Goal: Transaction & Acquisition: Obtain resource

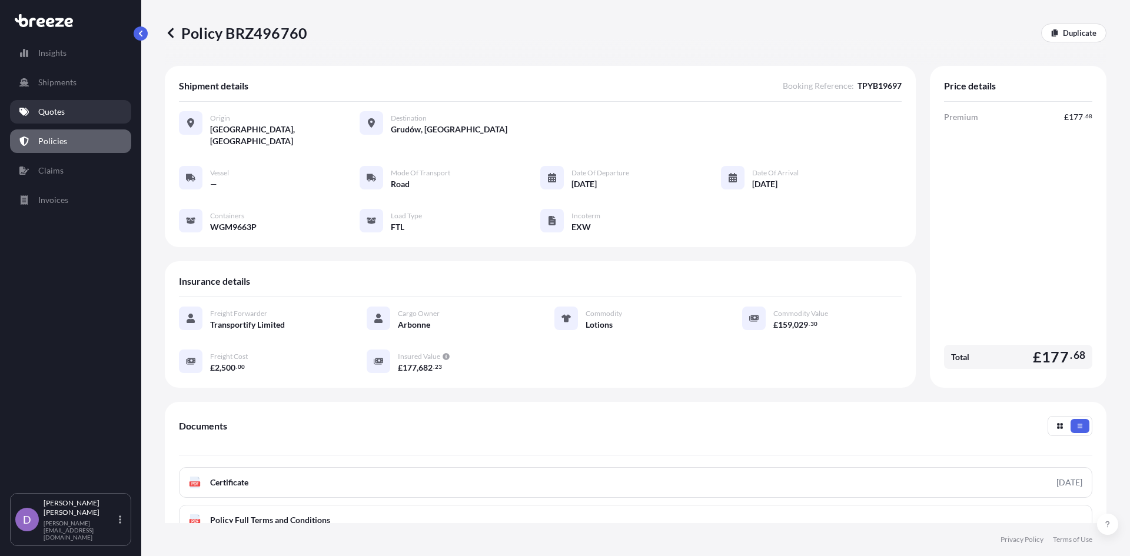
click at [67, 106] on link "Quotes" at bounding box center [70, 112] width 121 height 24
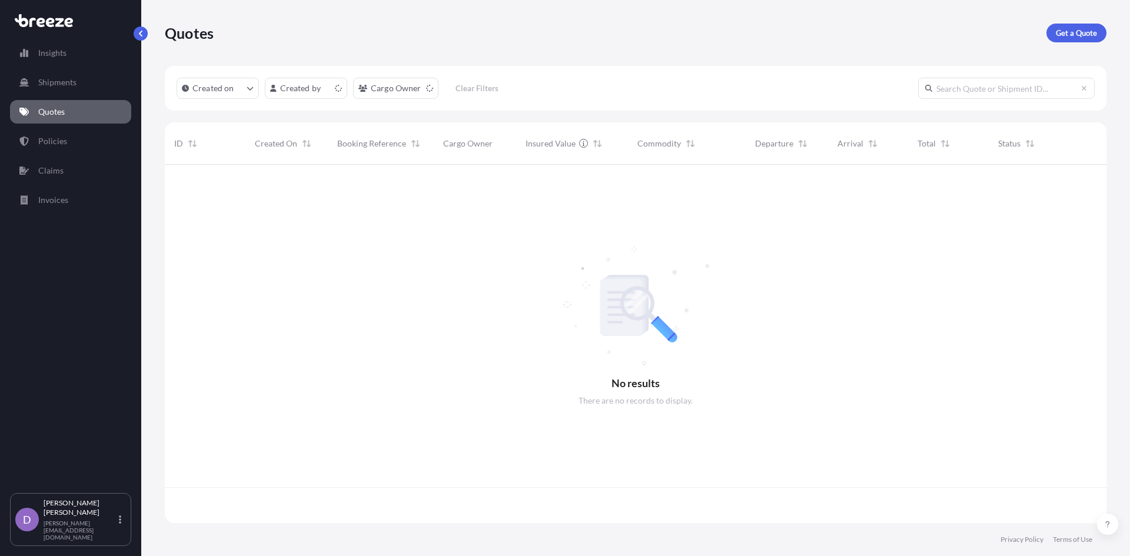
scroll to position [356, 933]
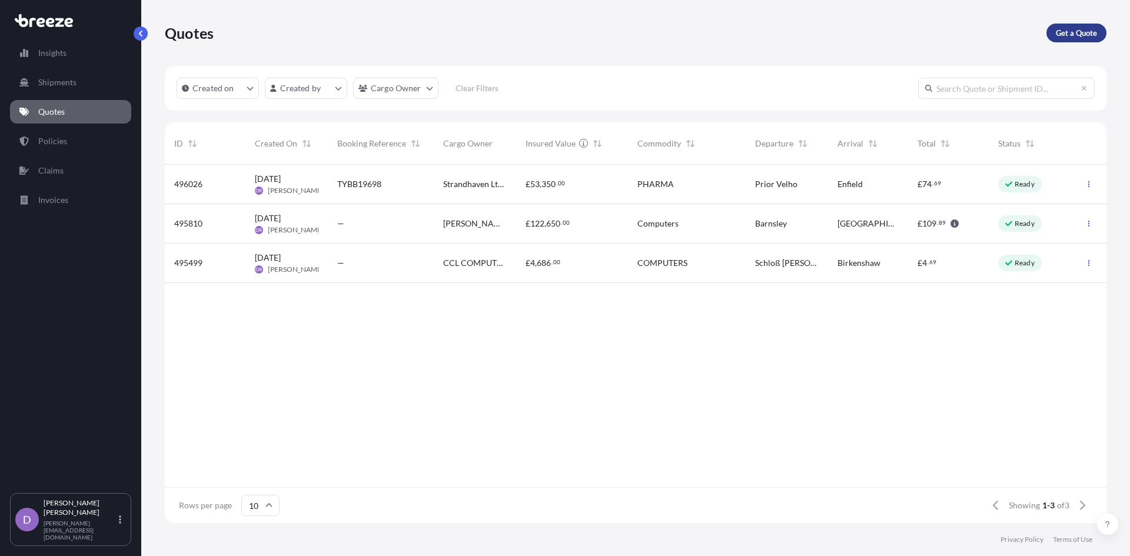
click at [1053, 30] on link "Get a Quote" at bounding box center [1077, 33] width 60 height 19
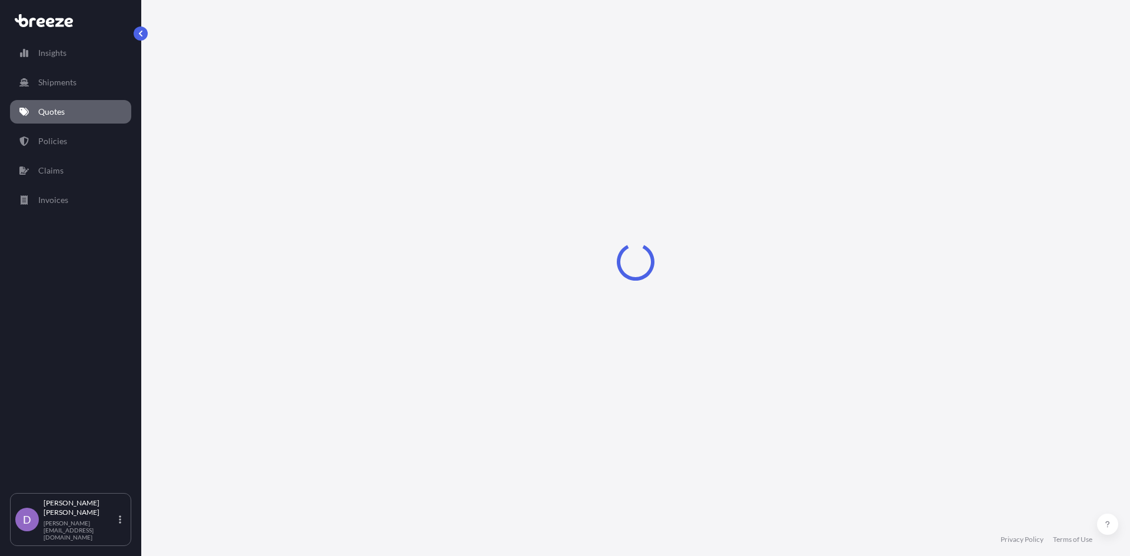
select select "Sea"
select select "1"
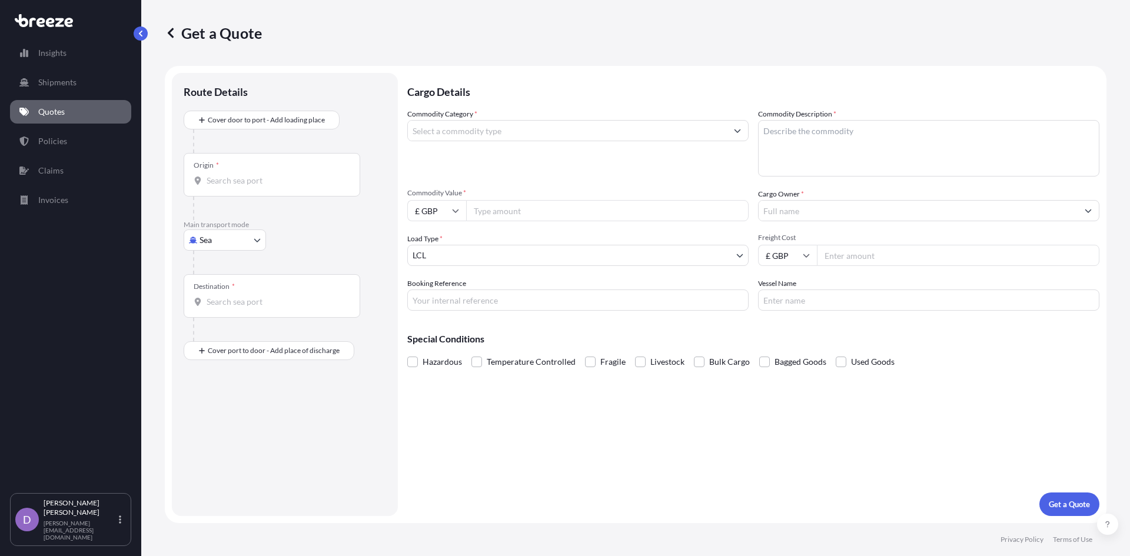
click at [247, 184] on input "Origin *" at bounding box center [276, 181] width 139 height 12
click at [240, 243] on body "Insights Shipments Quotes Policies Claims Invoices D [PERSON_NAME] [PERSON_NAME…" at bounding box center [565, 278] width 1130 height 556
click at [208, 311] on span "Road" at bounding box center [215, 313] width 19 height 12
select select "Road"
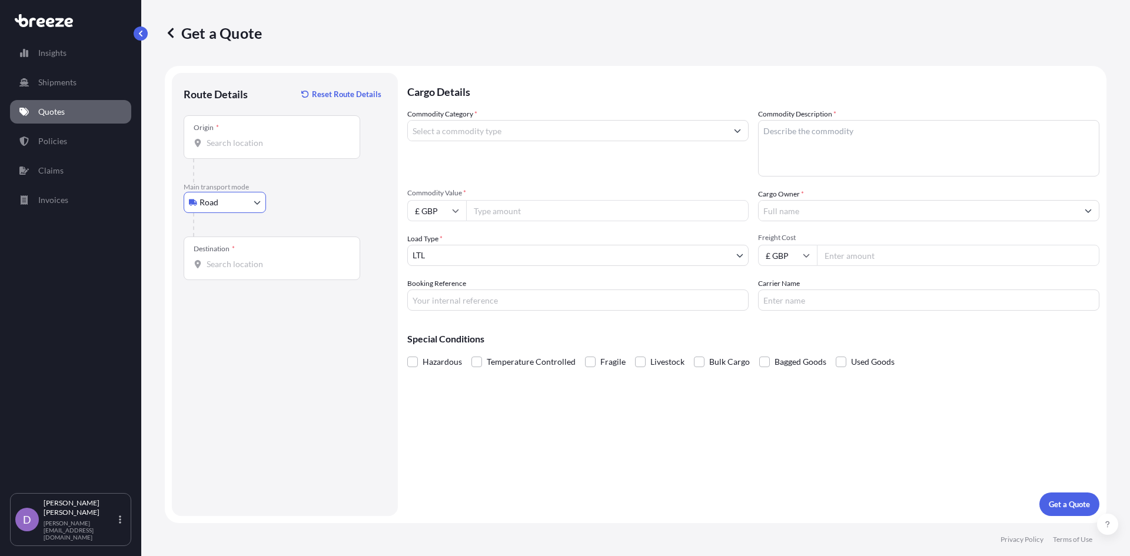
click at [214, 141] on input "Origin *" at bounding box center [276, 143] width 139 height 12
type input "Bradford BD11, [GEOGRAPHIC_DATA]"
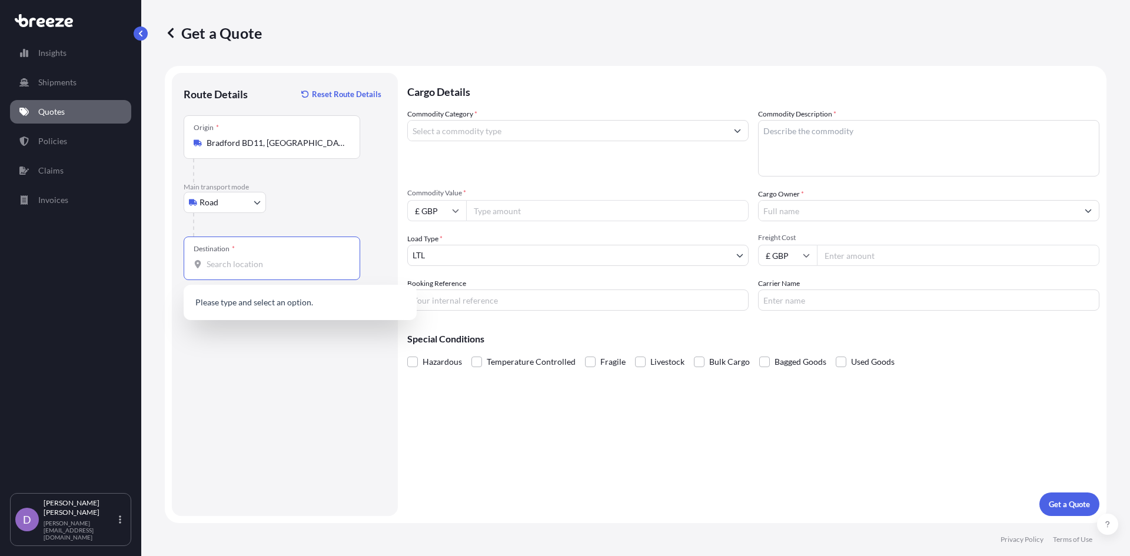
click at [225, 269] on input "Destination *" at bounding box center [276, 264] width 139 height 12
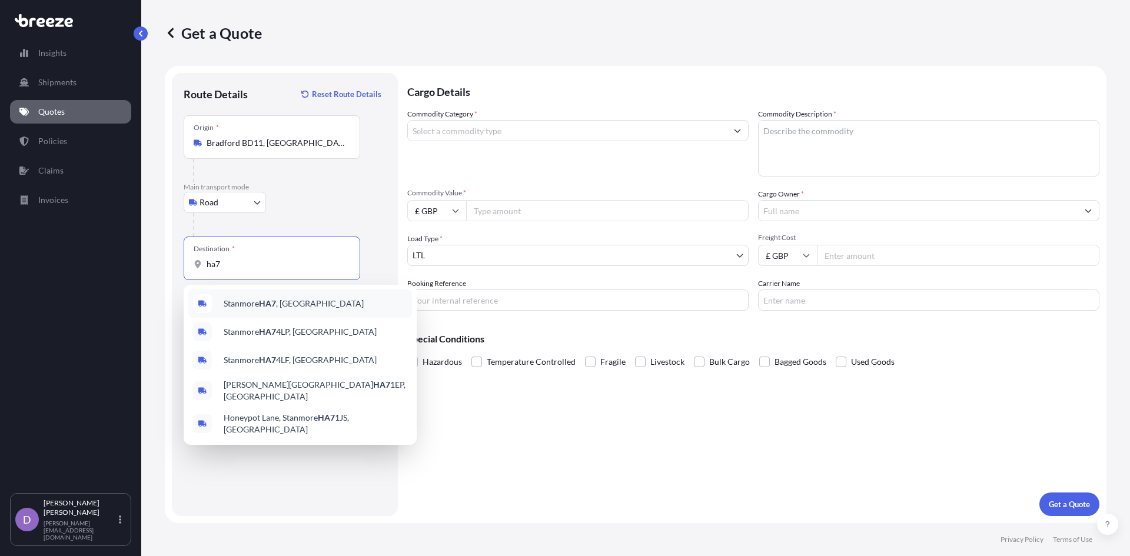
click at [253, 314] on div "Stanmore HA7 , [GEOGRAPHIC_DATA]" at bounding box center [300, 304] width 224 height 28
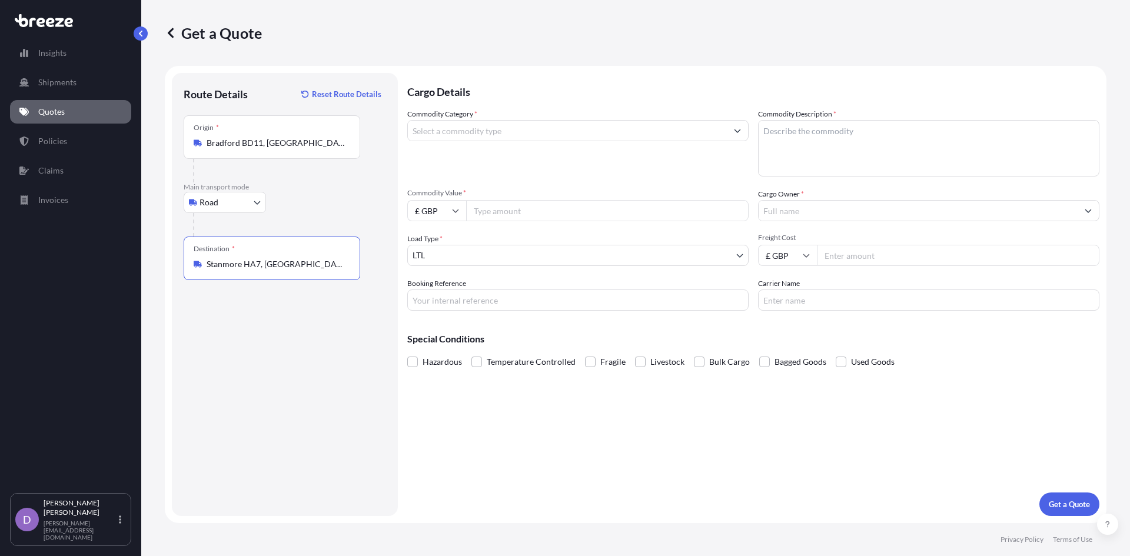
type input "Stanmore HA7, [GEOGRAPHIC_DATA]"
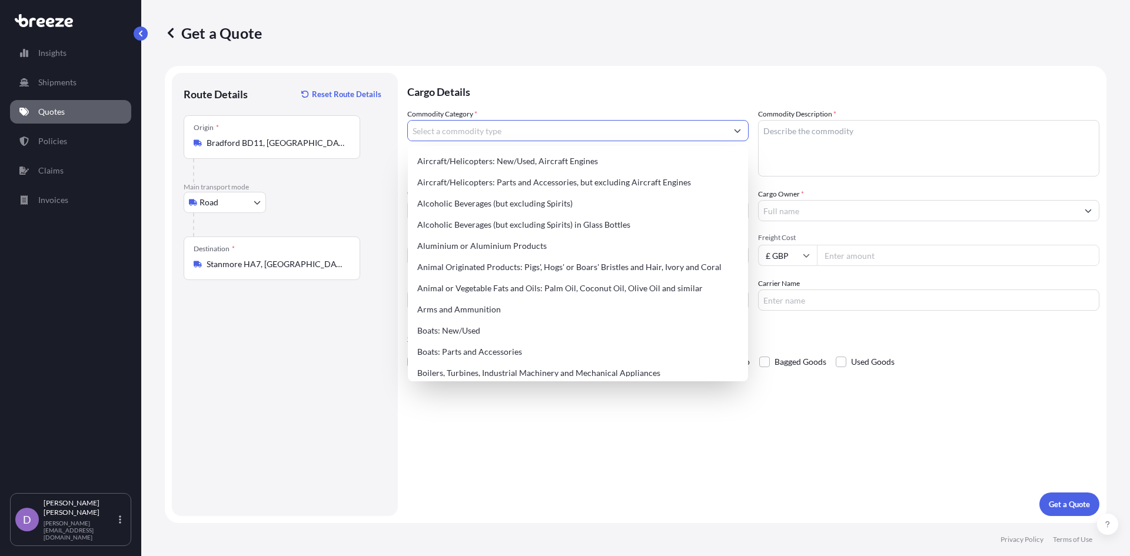
click at [445, 129] on input "Commodity Category *" at bounding box center [567, 130] width 319 height 21
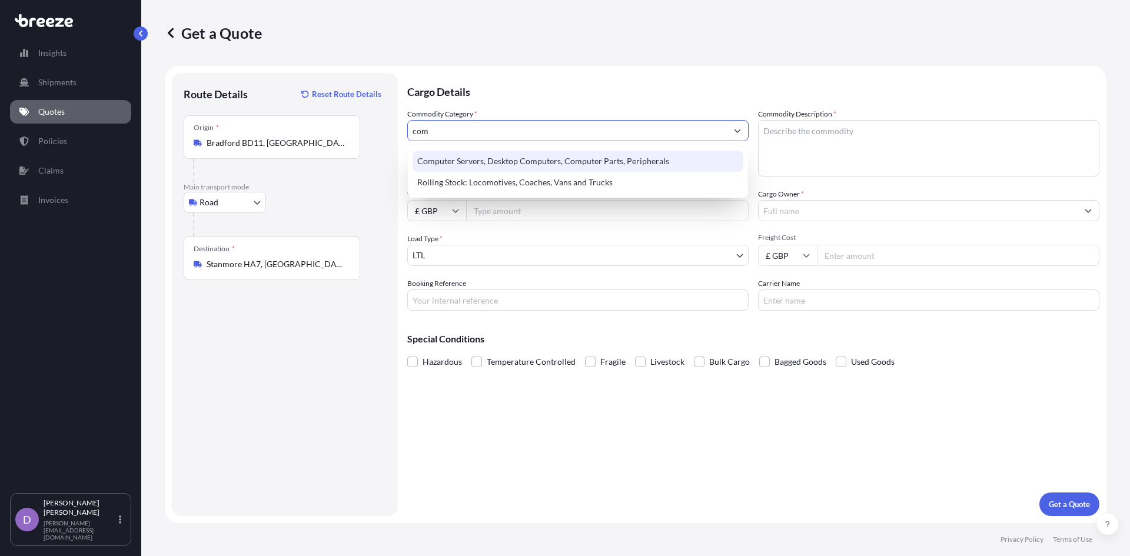
click at [483, 160] on div "Computer Servers, Desktop Computers, Computer Parts, Peripherals" at bounding box center [578, 161] width 331 height 21
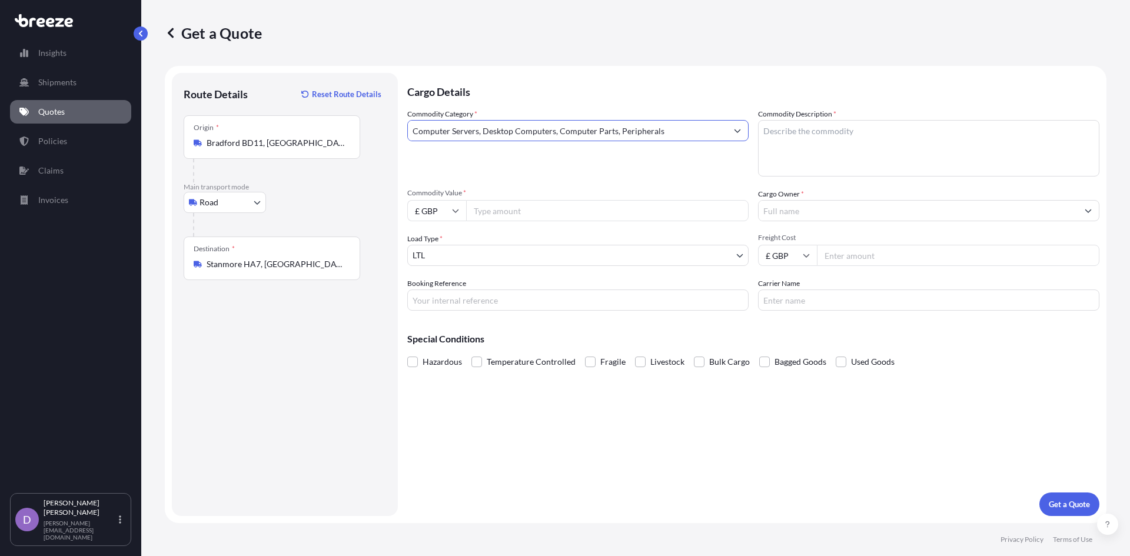
type input "Computer Servers, Desktop Computers, Computer Parts, Peripherals"
click at [772, 141] on textarea "Commodity Description *" at bounding box center [928, 148] width 341 height 57
type textarea "c"
drag, startPoint x: 819, startPoint y: 131, endPoint x: 733, endPoint y: 129, distance: 86.0
click at [733, 129] on div "Commodity Category * Computer Servers, Desktop Computers, Computer Parts, Perip…" at bounding box center [753, 209] width 692 height 202
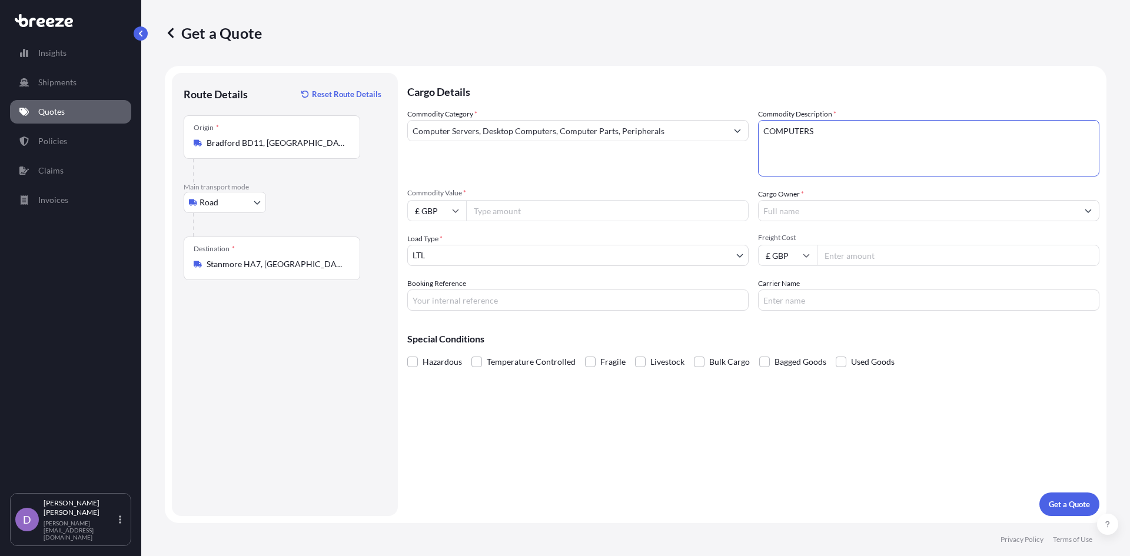
type textarea "COMPUTERS"
click at [474, 210] on input "Commodity Value *" at bounding box center [607, 210] width 283 height 21
click at [507, 214] on input "Commodity Value *" at bounding box center [607, 210] width 283 height 21
type input "284000"
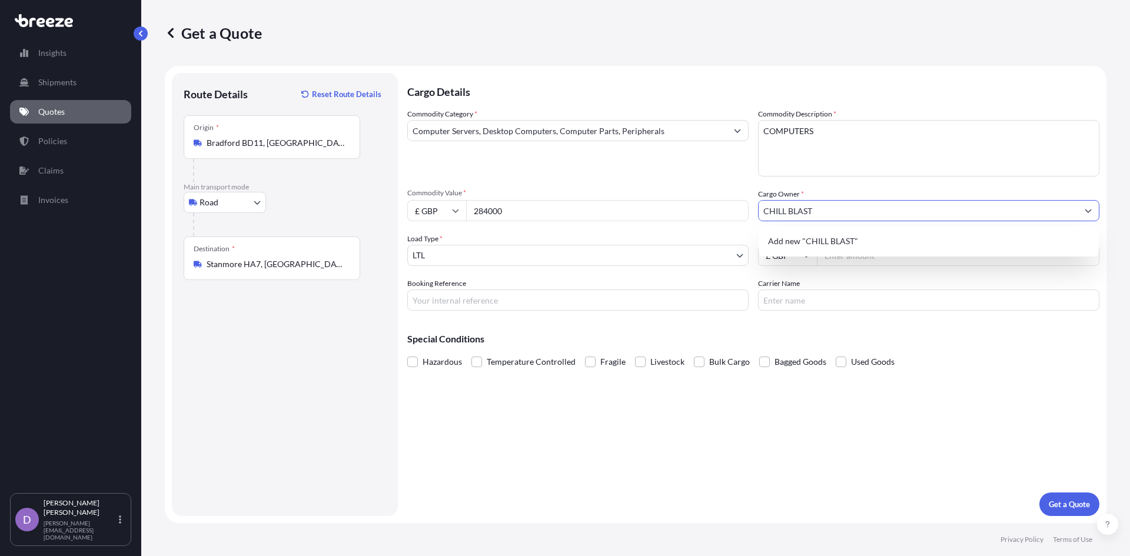
type input "CHILL BLAST"
click at [512, 263] on body "15 options available. 8 options available. 1 option available. 0 options availa…" at bounding box center [565, 278] width 1130 height 556
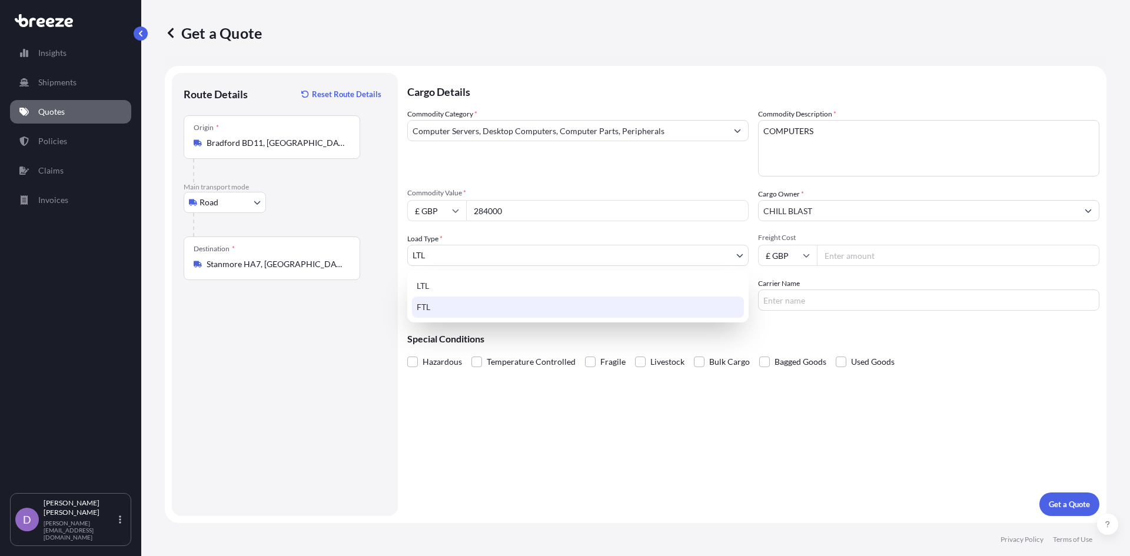
click at [460, 314] on div "FTL" at bounding box center [578, 307] width 332 height 21
select select "2"
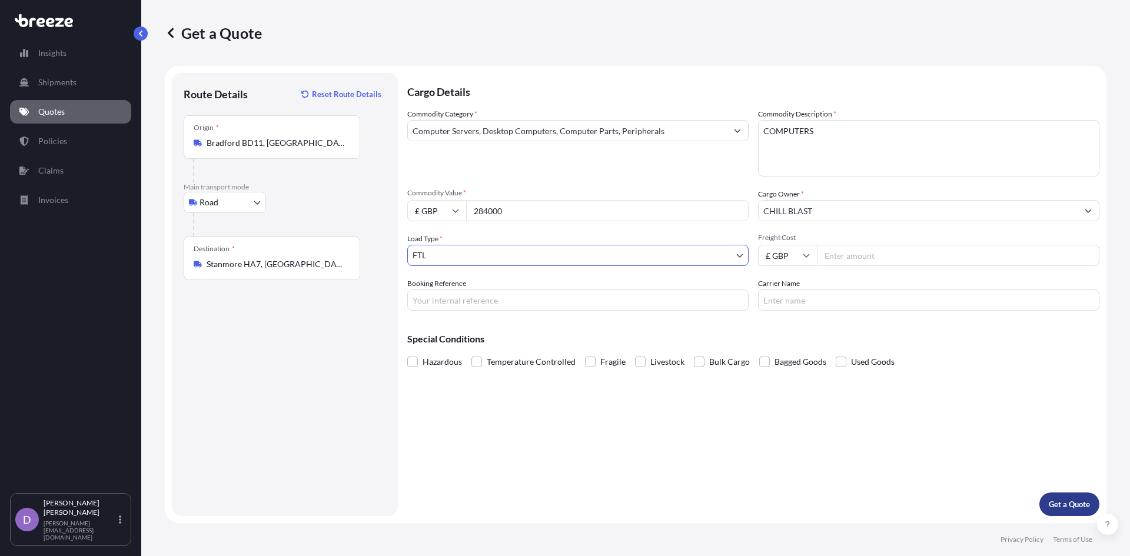
click at [1051, 502] on p "Get a Quote" at bounding box center [1069, 505] width 41 height 12
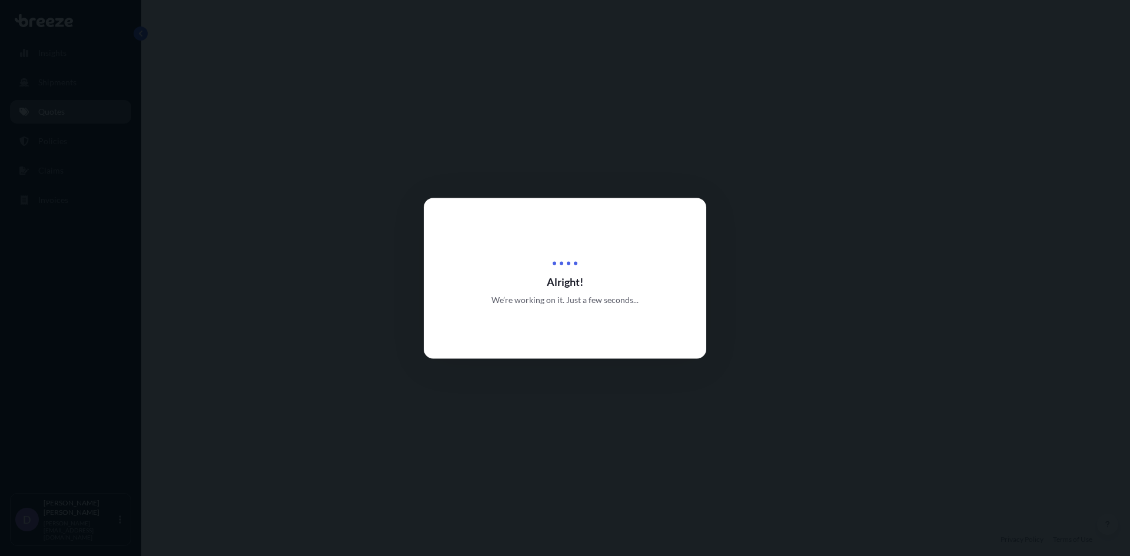
select select "Road"
select select "2"
